Goal: Find specific page/section: Find specific page/section

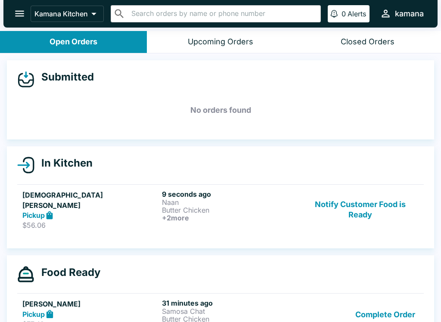
click at [15, 6] on button "open drawer" at bounding box center [20, 14] width 22 height 22
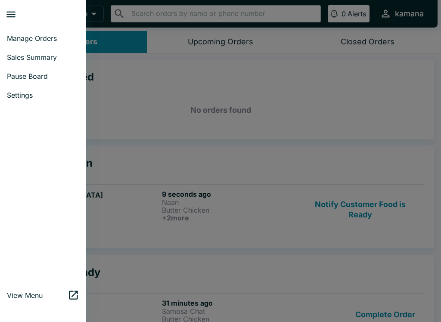
click at [42, 51] on link "Sales Summary" at bounding box center [43, 57] width 86 height 19
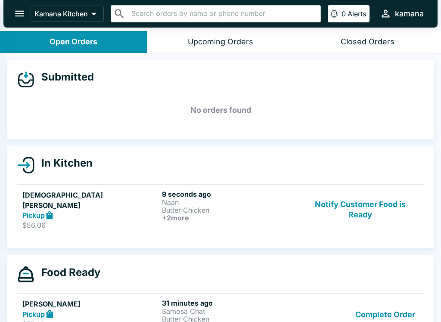
select select "03:00"
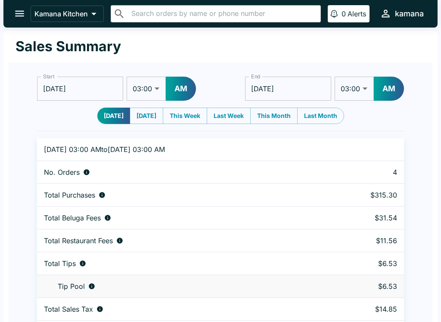
click at [15, 8] on icon "open drawer" at bounding box center [20, 14] width 12 height 12
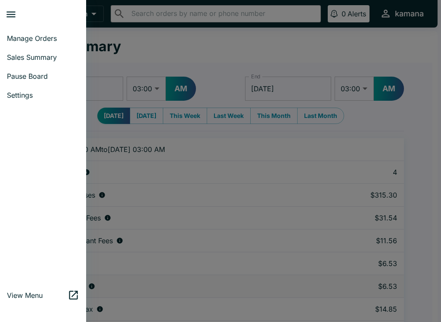
click at [46, 36] on span "Manage Orders" at bounding box center [43, 38] width 72 height 9
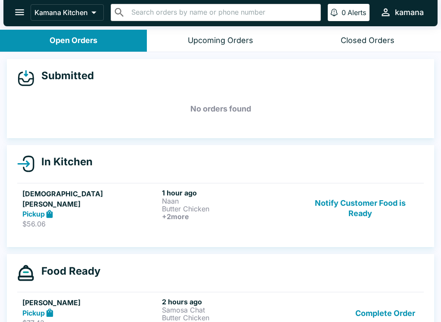
click at [15, 7] on icon "open drawer" at bounding box center [20, 12] width 12 height 12
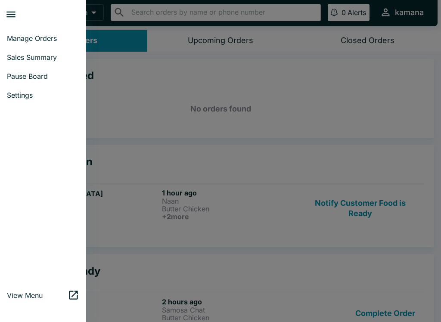
click at [36, 56] on span "Sales Summary" at bounding box center [43, 57] width 72 height 9
select select "03:00"
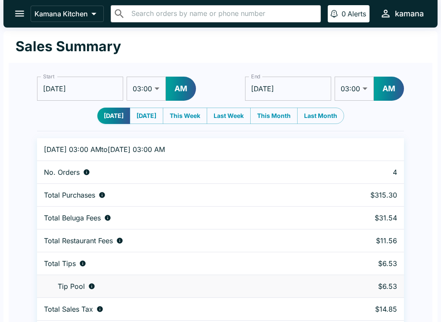
click at [15, 8] on icon "open drawer" at bounding box center [20, 14] width 12 height 12
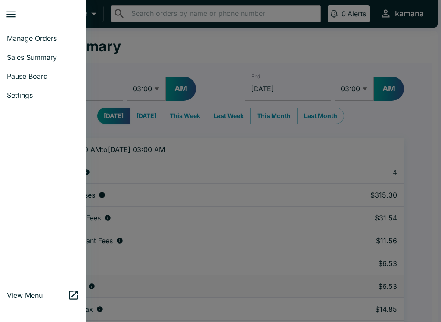
click at [32, 38] on span "Manage Orders" at bounding box center [43, 38] width 72 height 9
